Goal: Task Accomplishment & Management: Use online tool/utility

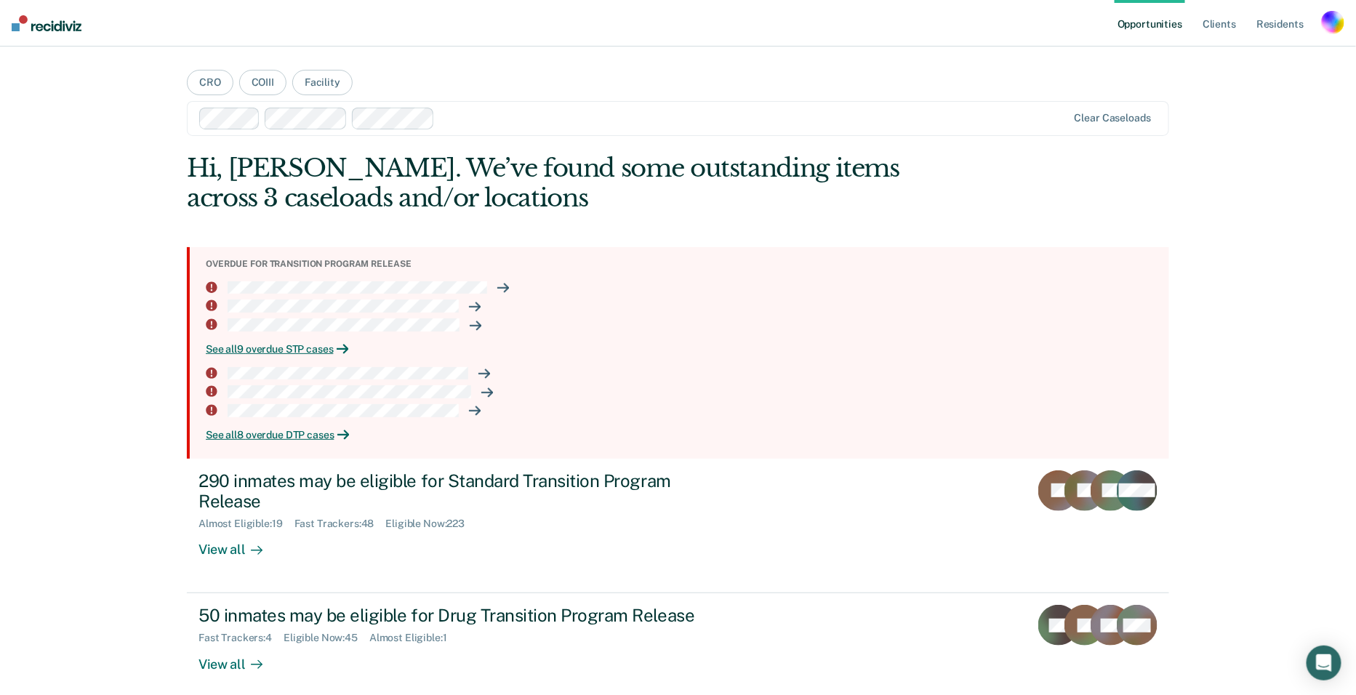
click at [1335, 20] on div "button" at bounding box center [1332, 22] width 23 height 23
click at [1232, 57] on link "Profile" at bounding box center [1274, 59] width 117 height 12
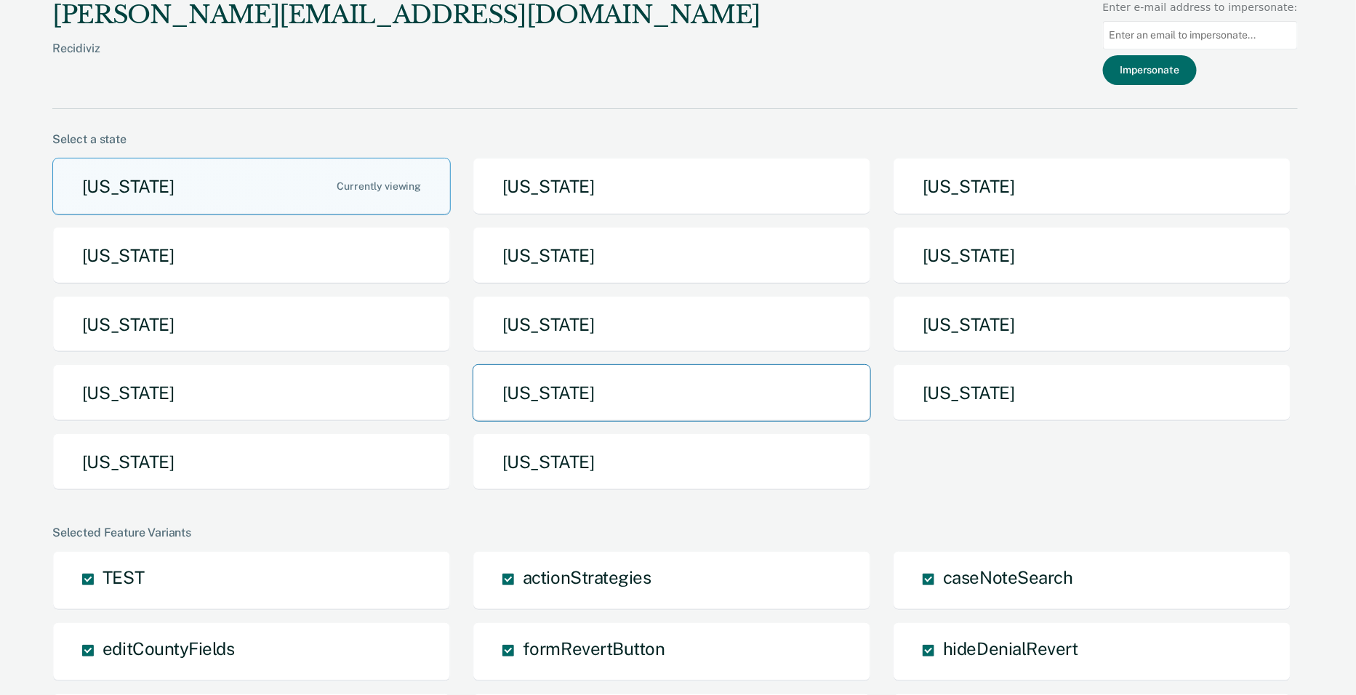
click at [551, 375] on button "[US_STATE]" at bounding box center [672, 392] width 399 height 57
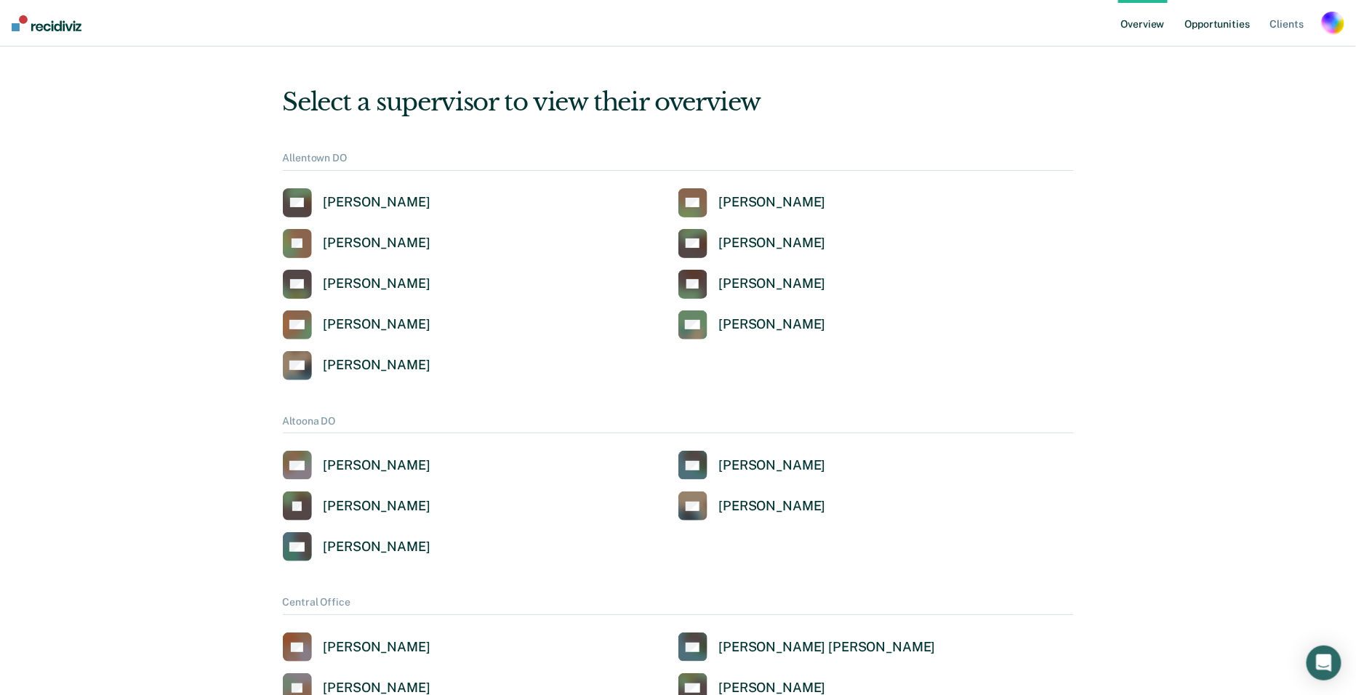
click at [1220, 14] on link "Opportunities" at bounding box center [1218, 23] width 71 height 47
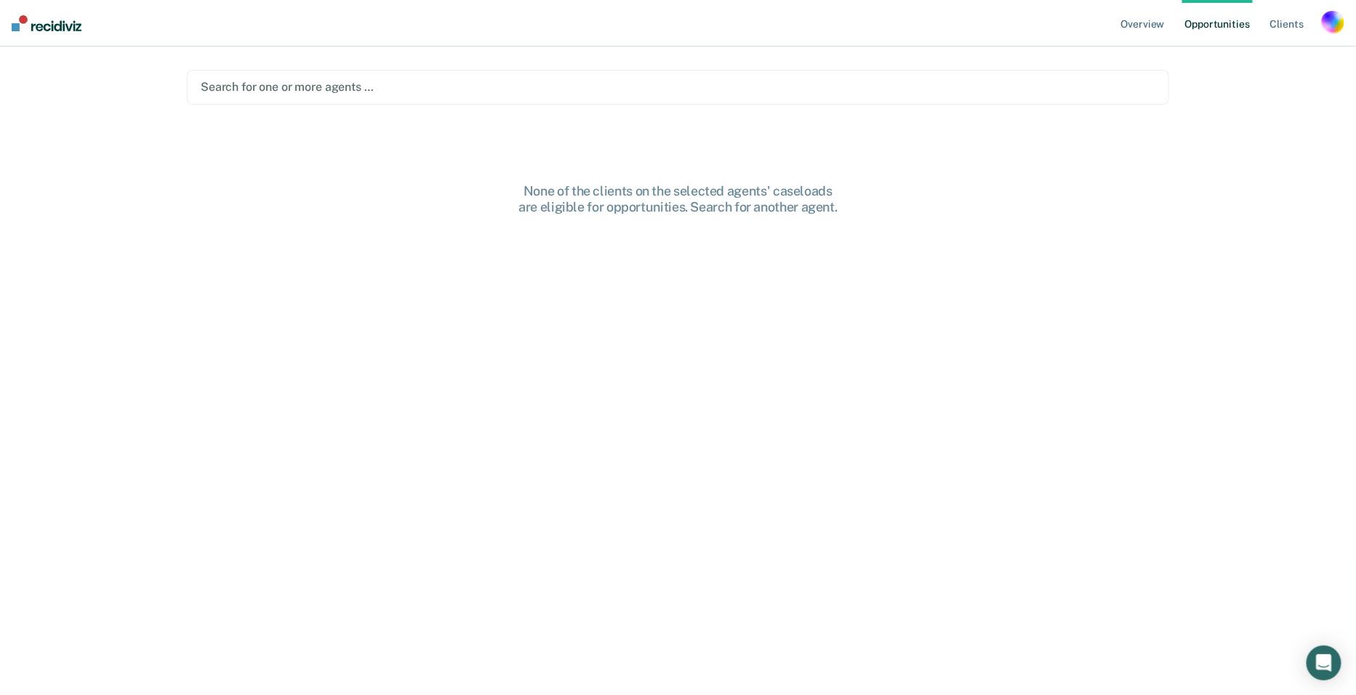
click at [313, 78] on div "Search for one or more agents …" at bounding box center [678, 87] width 958 height 20
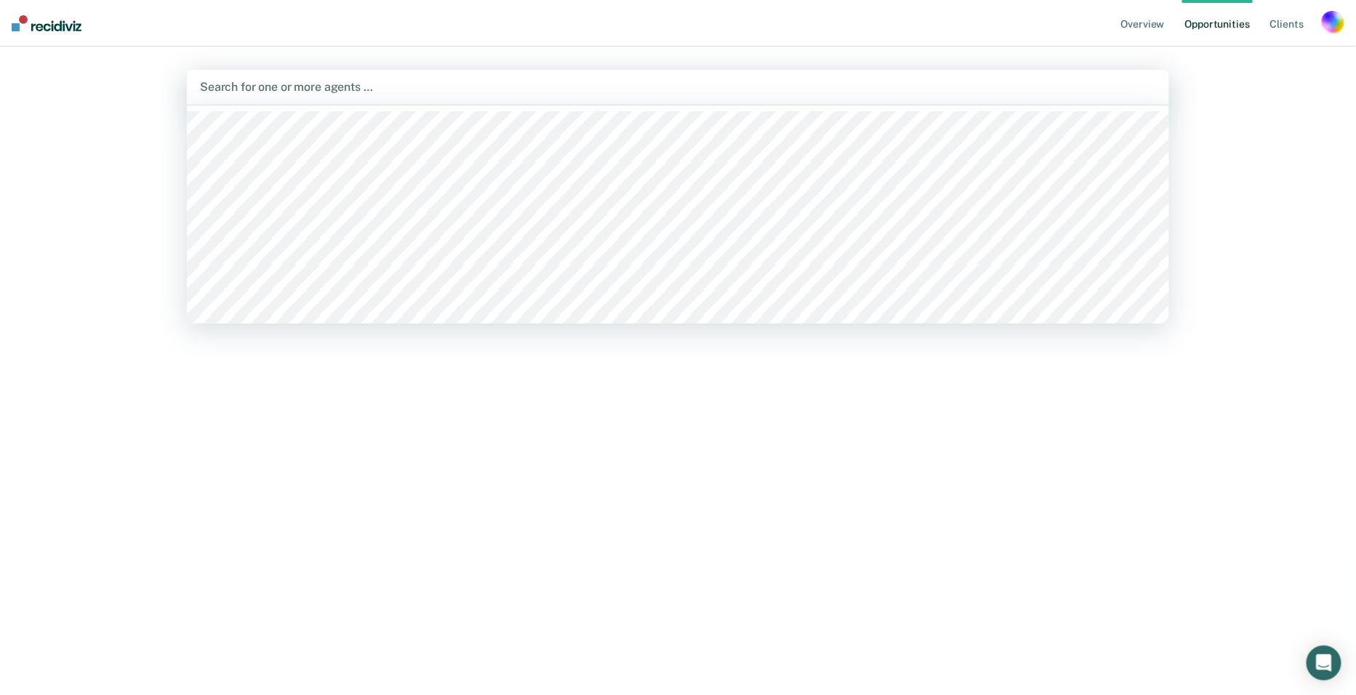
click at [283, 116] on div at bounding box center [678, 214] width 983 height 218
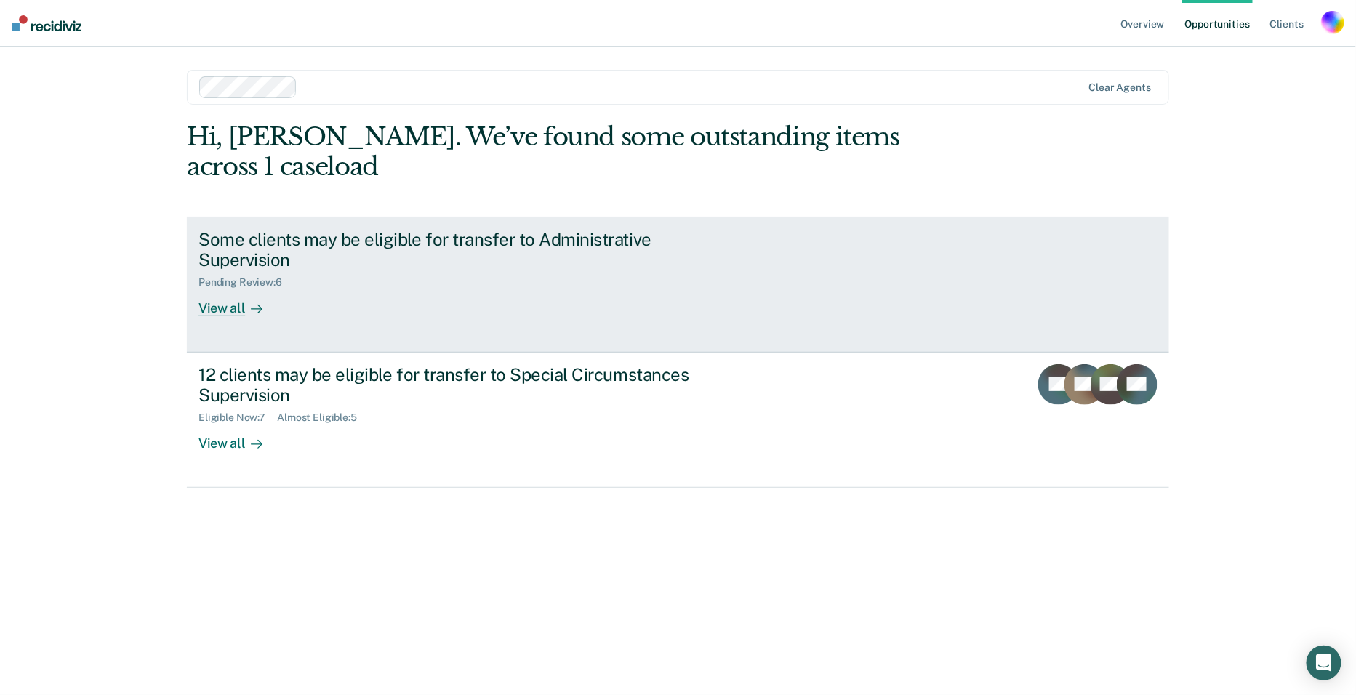
click at [253, 229] on div "Some clients may be eligible for transfer to Administrative Supervision" at bounding box center [454, 250] width 511 height 42
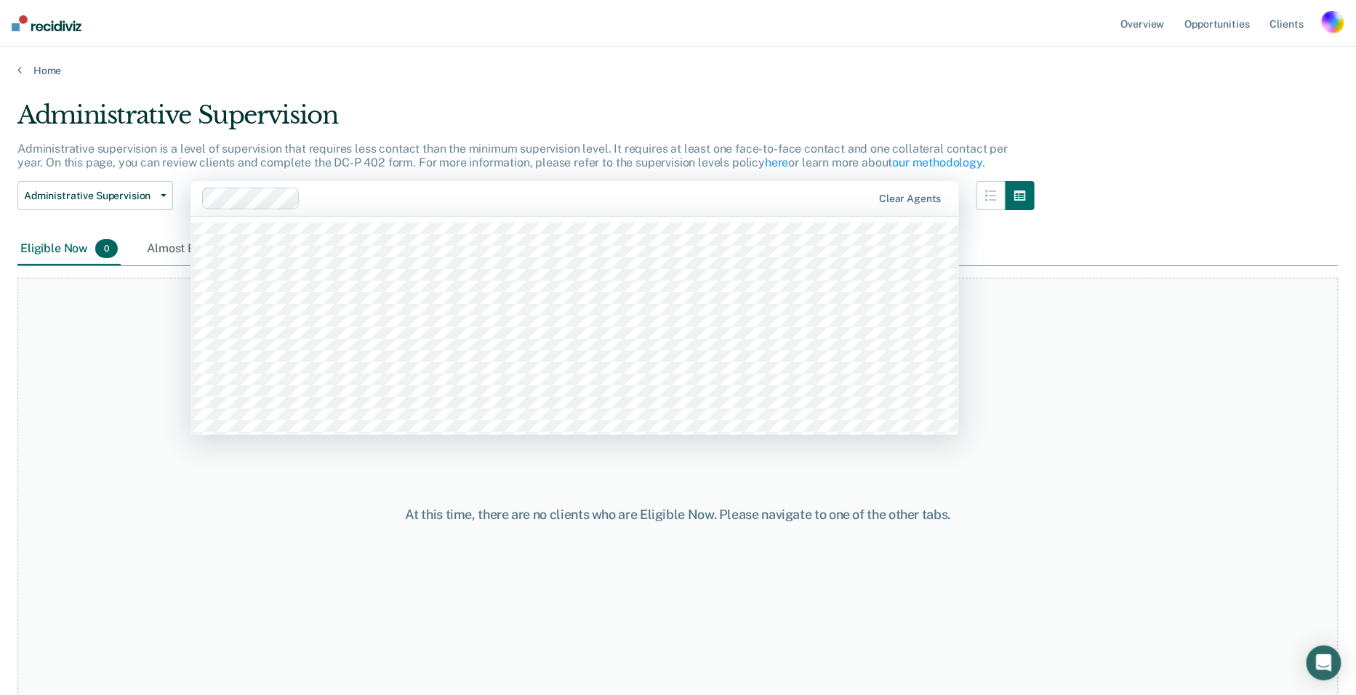
click at [348, 202] on div at bounding box center [589, 198] width 566 height 17
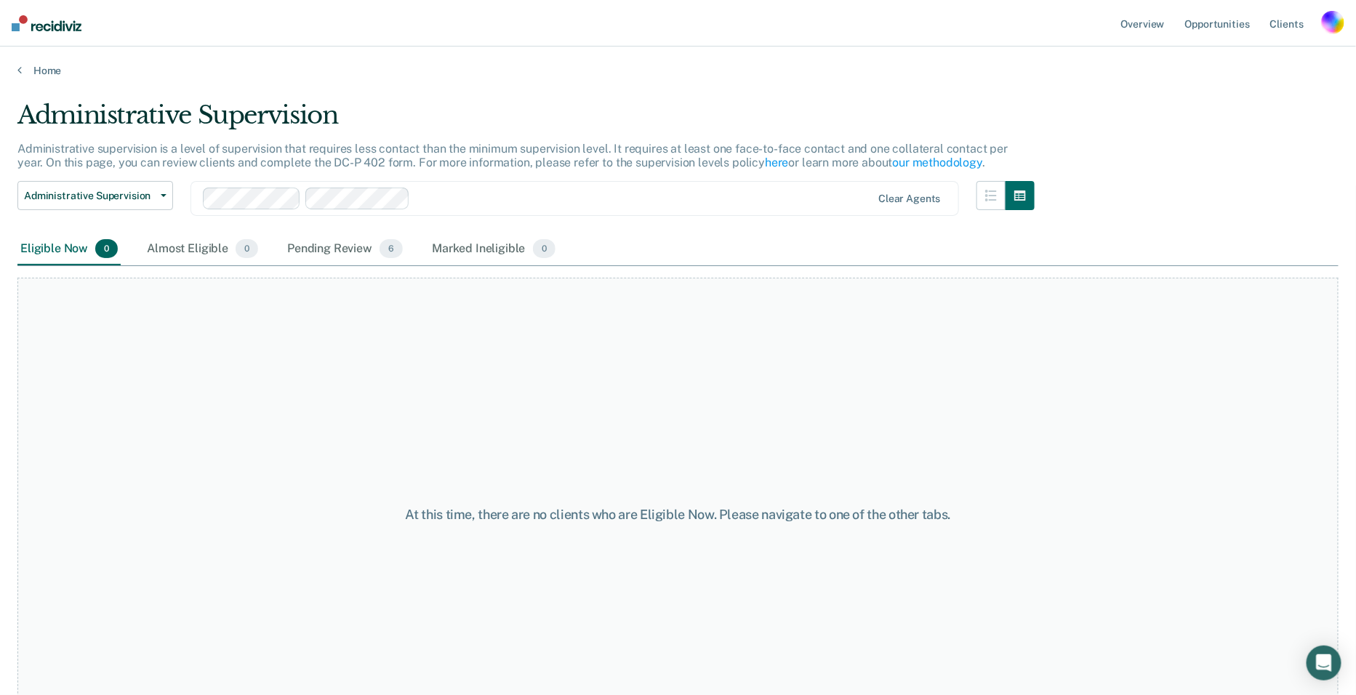
click at [445, 199] on div at bounding box center [643, 198] width 455 height 17
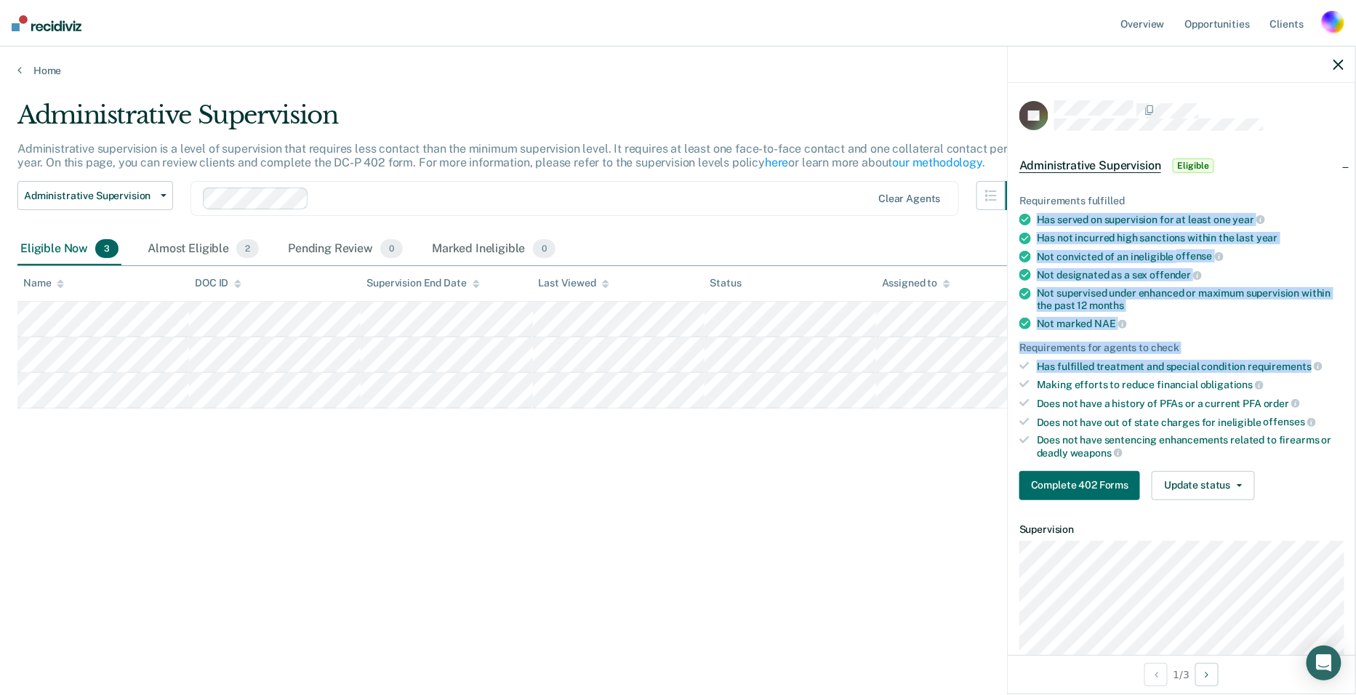
drag, startPoint x: 1037, startPoint y: 215, endPoint x: 1320, endPoint y: 376, distance: 325.4
click at [1308, 363] on ul "Requirements fulfilled Has served on supervision for at least one year Has not …" at bounding box center [1182, 327] width 324 height 264
copy ul "Has served on supervision for at least one year Has not incurred high sanctions…"
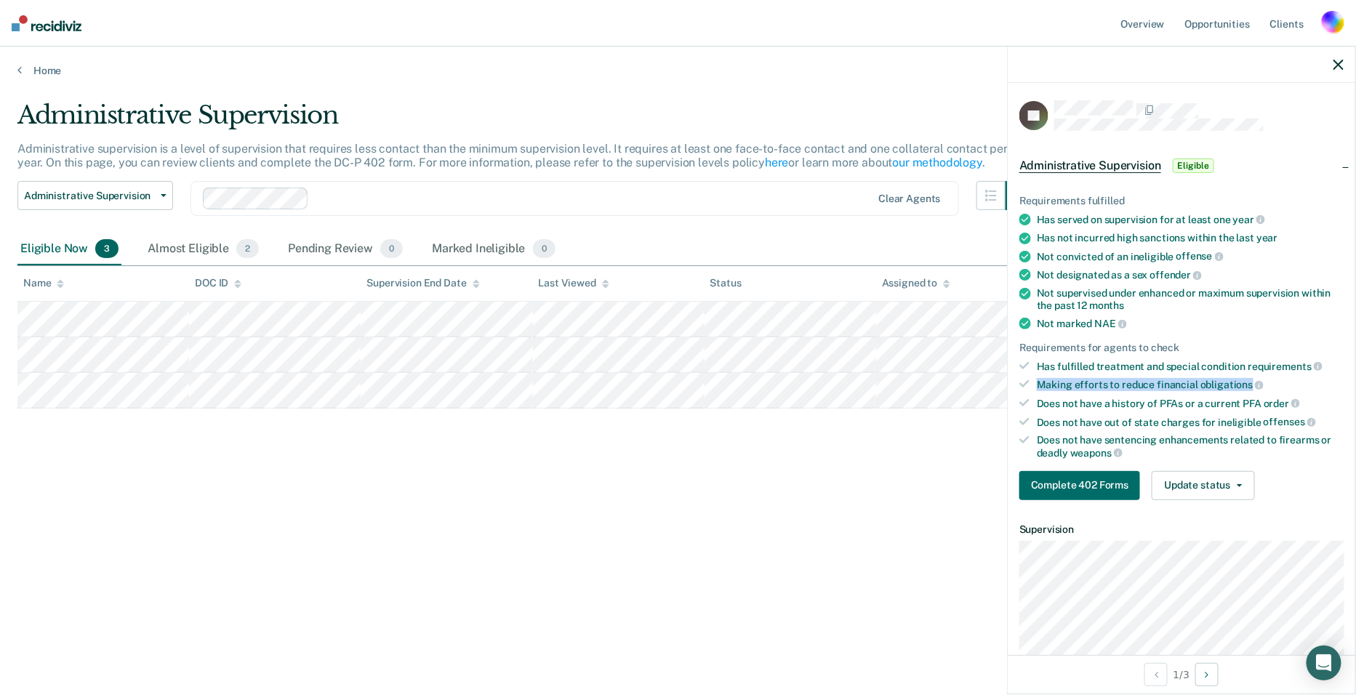
drag, startPoint x: 1039, startPoint y: 379, endPoint x: 1247, endPoint y: 380, distance: 208.7
click at [1247, 380] on div "Making efforts to reduce financial obligations" at bounding box center [1190, 384] width 307 height 13
copy div "Making efforts to reduce financial obligations"
